Goal: Transaction & Acquisition: Purchase product/service

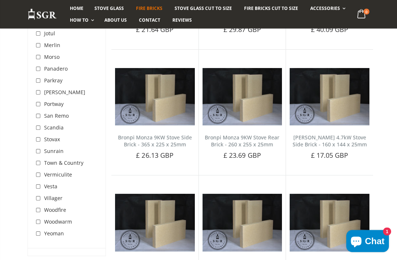
scroll to position [879, 0]
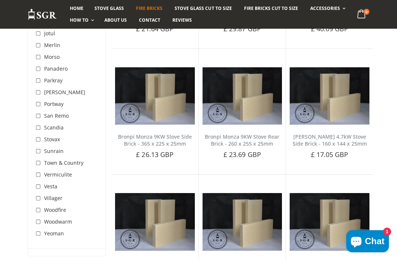
click at [69, 169] on div "Town & Country" at bounding box center [59, 163] width 48 height 12
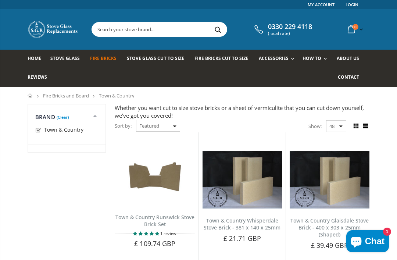
click at [102, 57] on span "Fire Bricks" at bounding box center [103, 58] width 26 height 6
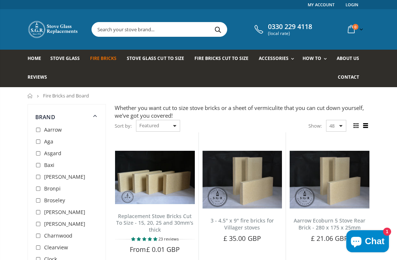
click at [213, 58] on span "Fire Bricks Cut To Size" at bounding box center [221, 58] width 54 height 6
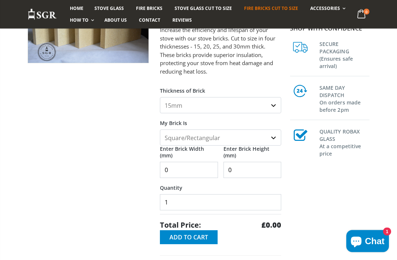
scroll to position [122, 0]
click at [271, 104] on select "15mm 20mm 25mm 30mm" at bounding box center [220, 105] width 121 height 16
select select "25mm"
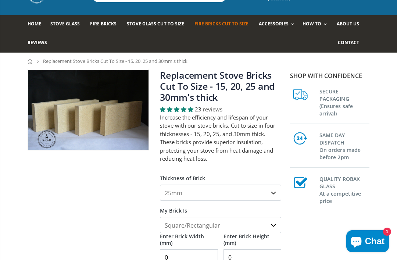
scroll to position [34, 0]
